Goal: Find contact information: Find contact information

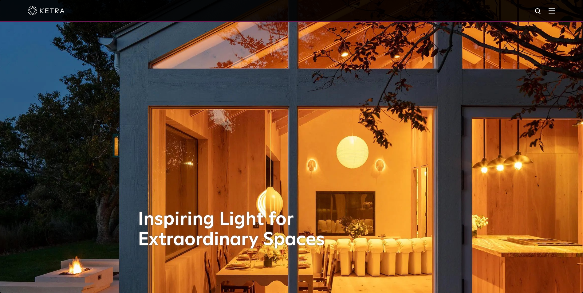
click at [553, 12] on div at bounding box center [292, 11] width 528 height 22
click at [556, 12] on img at bounding box center [552, 11] width 7 height 6
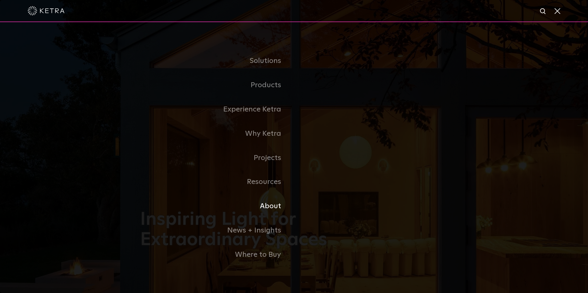
click at [271, 205] on link "About" at bounding box center [217, 206] width 154 height 24
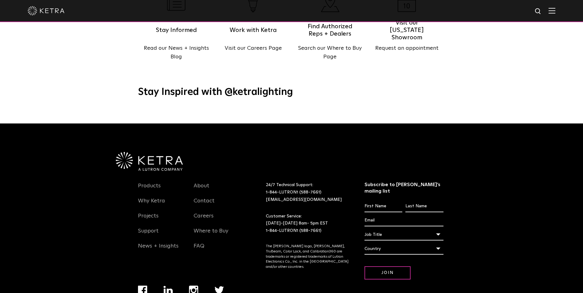
scroll to position [793, 0]
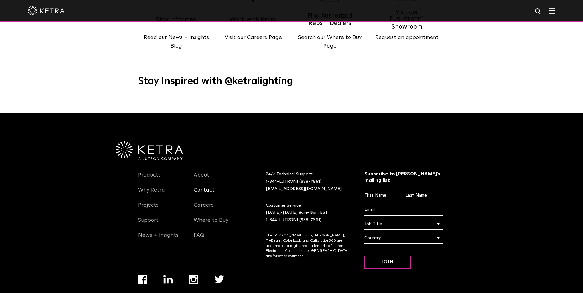
click at [207, 187] on link "Contact" at bounding box center [204, 194] width 21 height 14
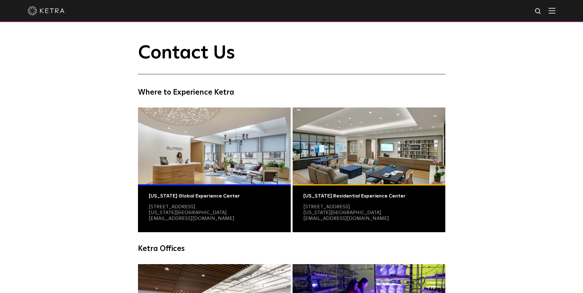
scroll to position [123, 0]
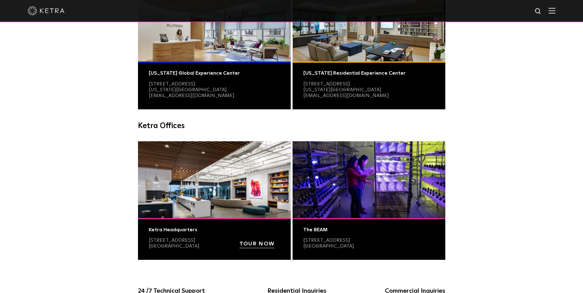
drag, startPoint x: 146, startPoint y: 240, endPoint x: 209, endPoint y: 239, distance: 63.4
click at [209, 239] on div "Ketra Headquarters 2301-B East Riverside Drive Austin, TX 78741 TOUR NOW" at bounding box center [214, 239] width 153 height 42
copy link "2301-B East Riverside Drive"
